Goal: Task Accomplishment & Management: Manage account settings

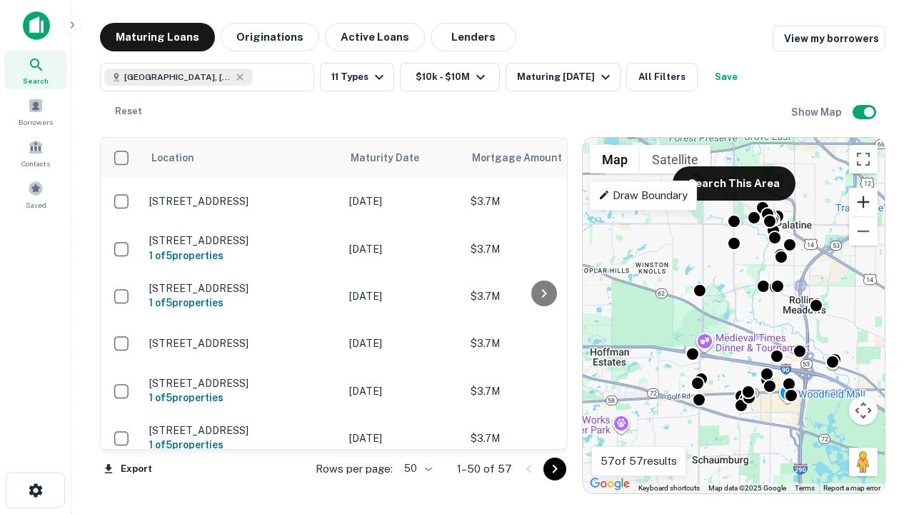
click at [863, 202] on button "Zoom in" at bounding box center [863, 202] width 29 height 29
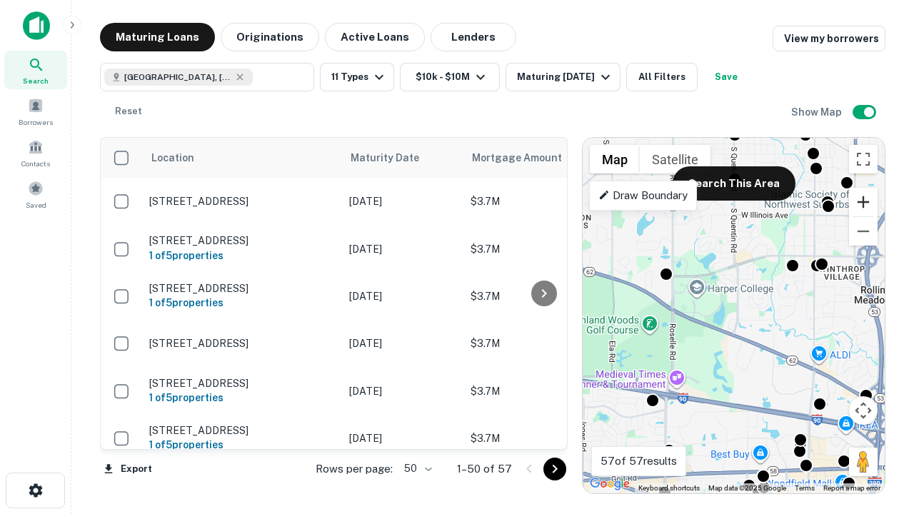
click at [863, 202] on button "Zoom in" at bounding box center [863, 202] width 29 height 29
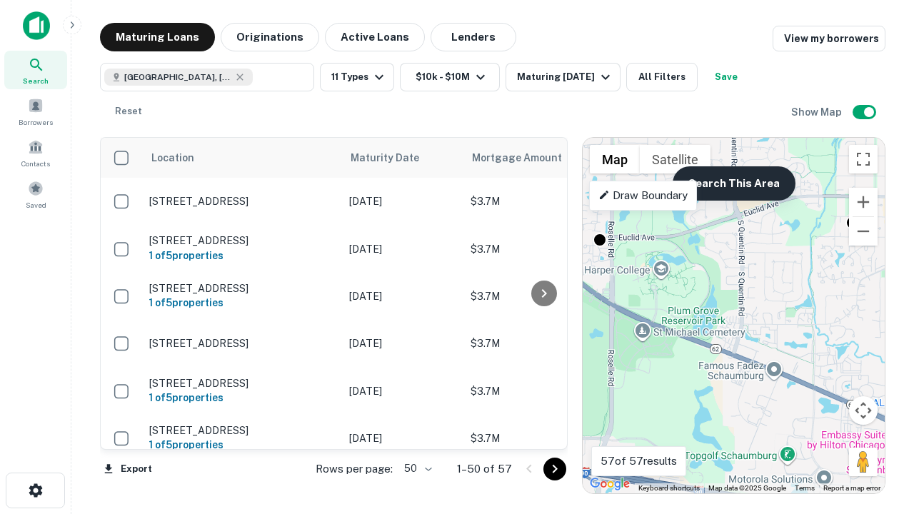
click at [733, 184] on button "Search This Area" at bounding box center [734, 183] width 123 height 34
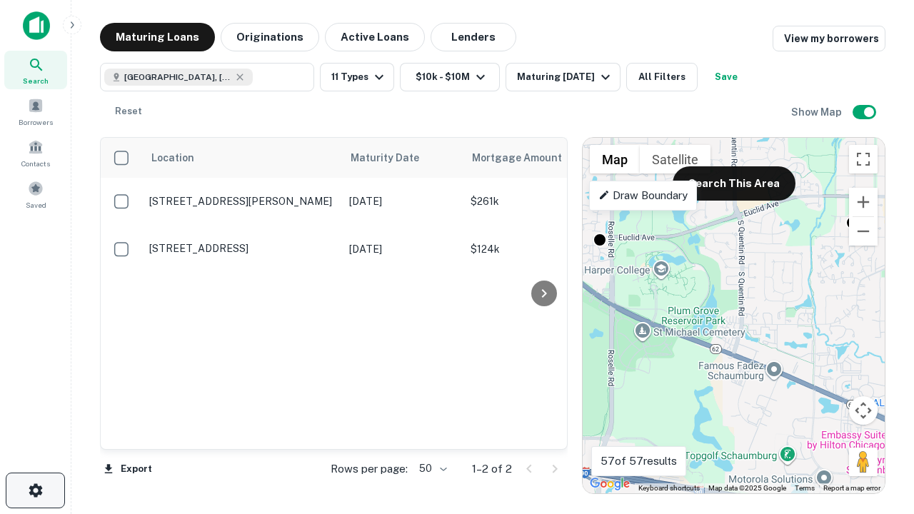
click at [35, 491] on icon "button" at bounding box center [35, 490] width 17 height 17
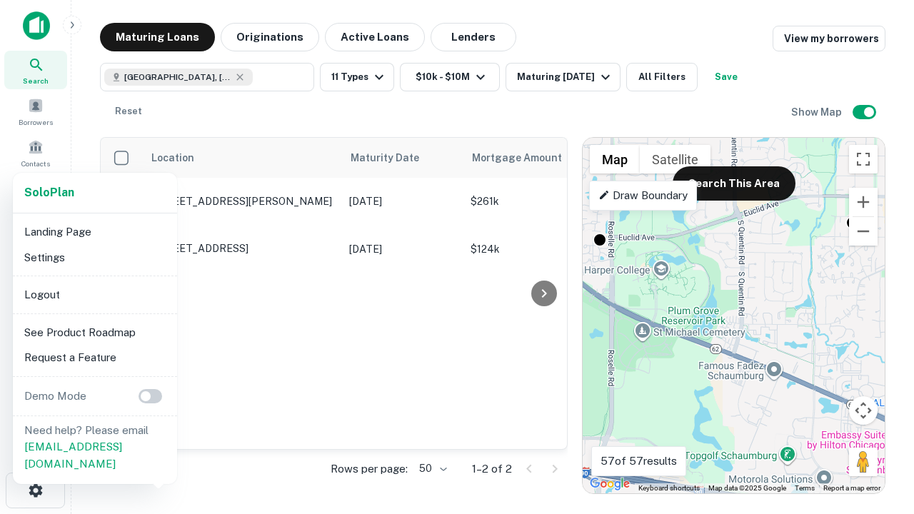
click at [94, 294] on li "Logout" at bounding box center [95, 295] width 153 height 26
